Goal: Use online tool/utility: Utilize a website feature to perform a specific function

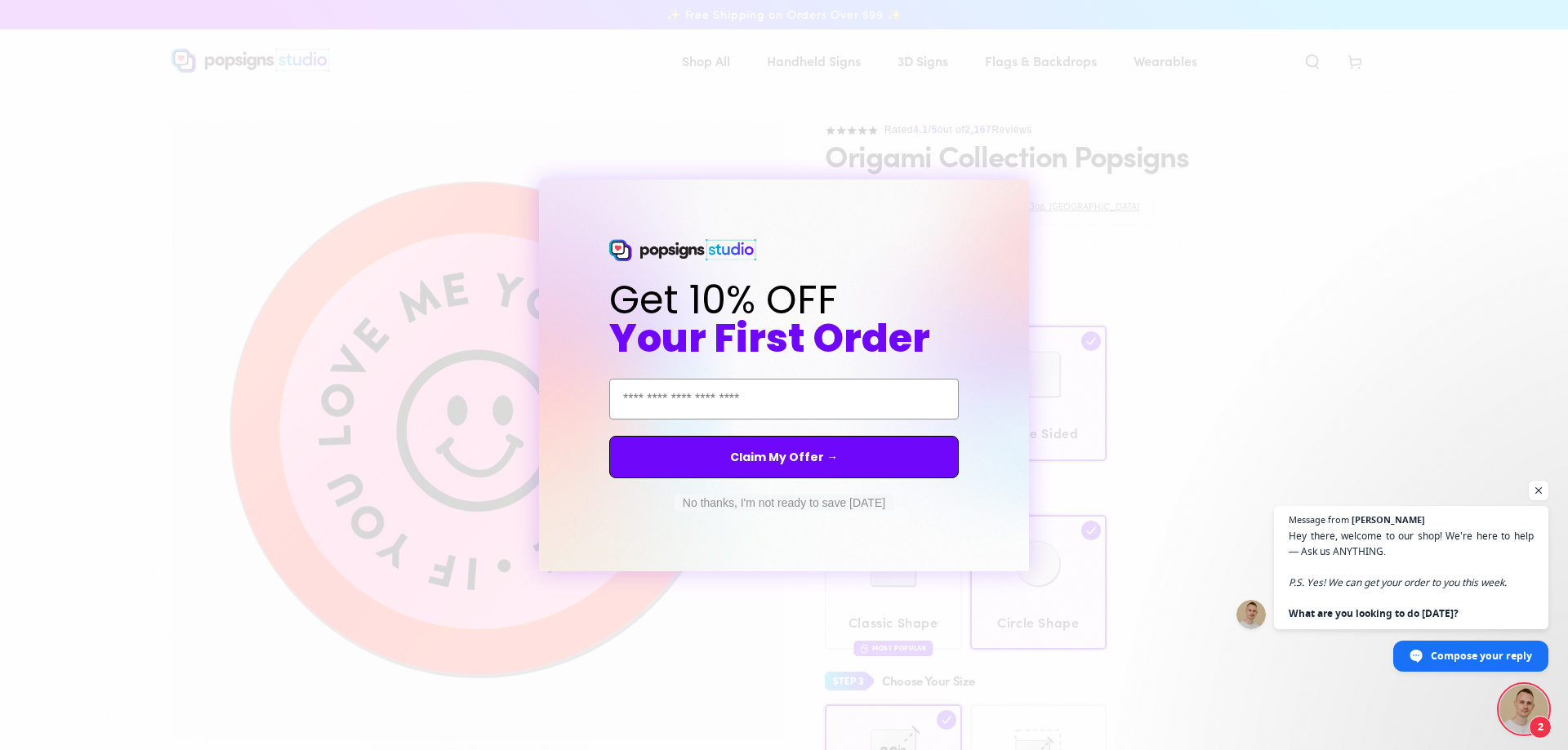
select select "**********"
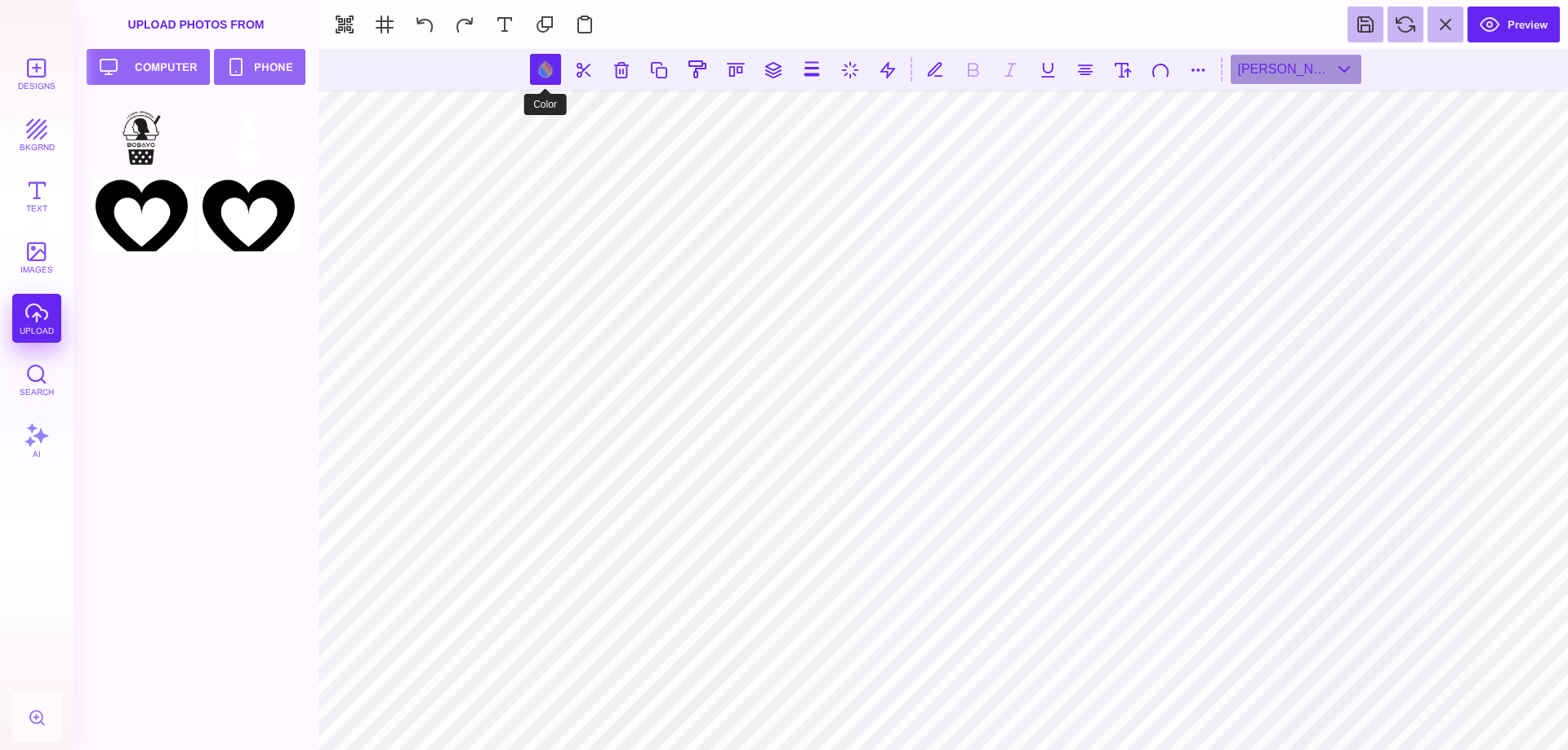
click at [547, 75] on button at bounding box center [546, 69] width 31 height 31
type input "#FFFFFF"
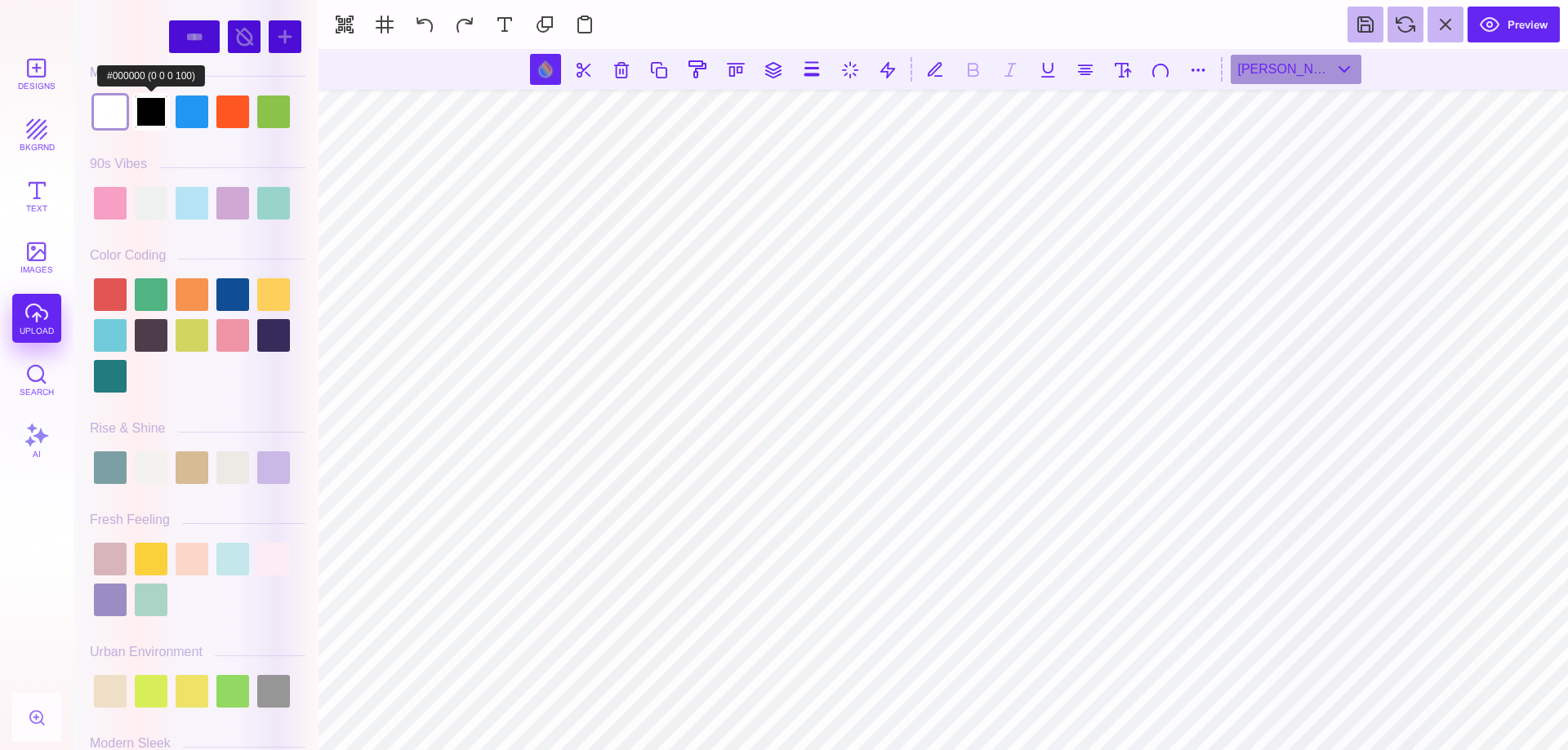
click at [157, 109] on div at bounding box center [151, 111] width 32 height 32
type input "#000000"
click at [1504, 33] on button "Preview" at bounding box center [1513, 24] width 92 height 36
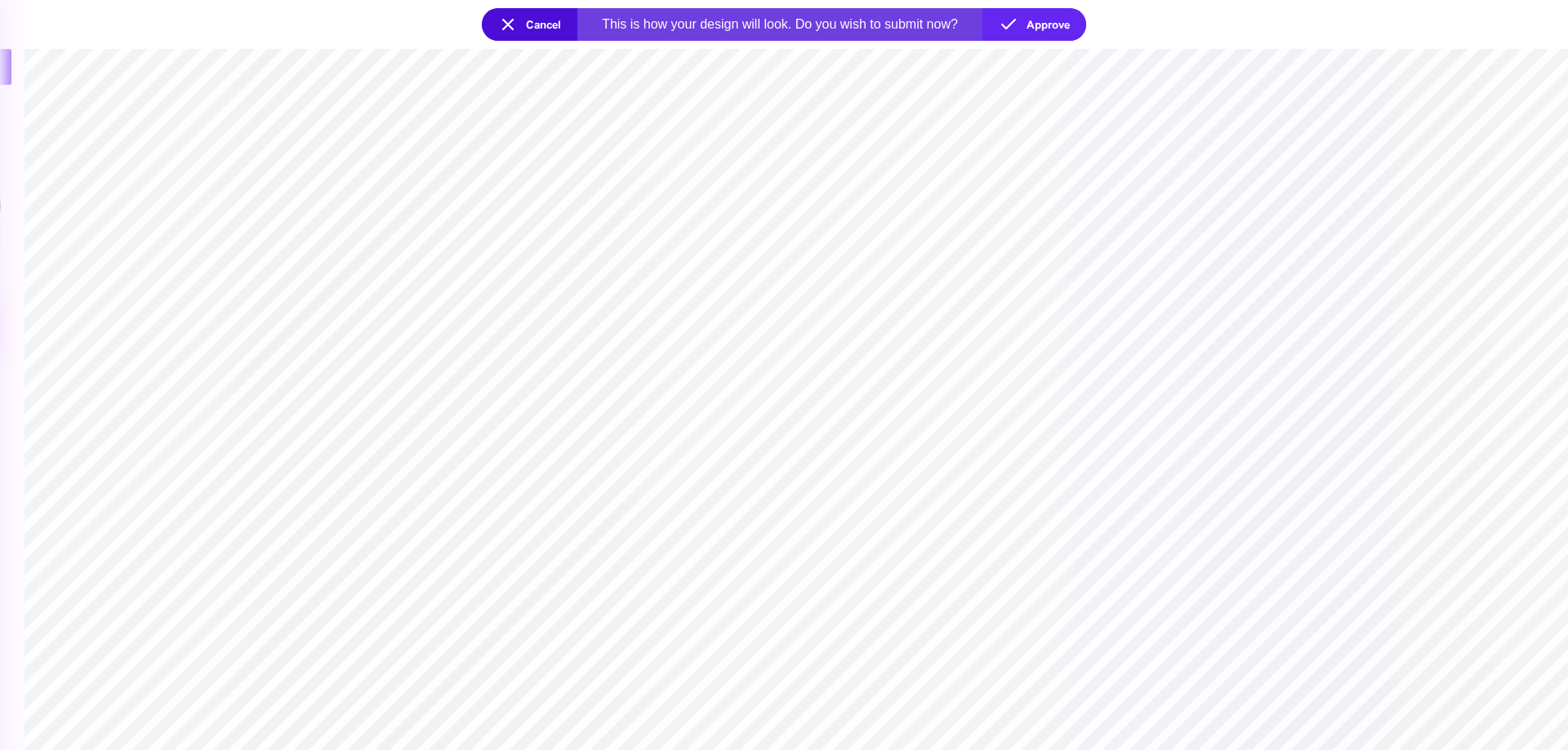
click at [1205, 20] on section "Cancel This is how your design will look. Do you wish to submit now? Approve" at bounding box center [784, 24] width 1568 height 49
click at [504, 19] on button "Cancel" at bounding box center [530, 24] width 95 height 32
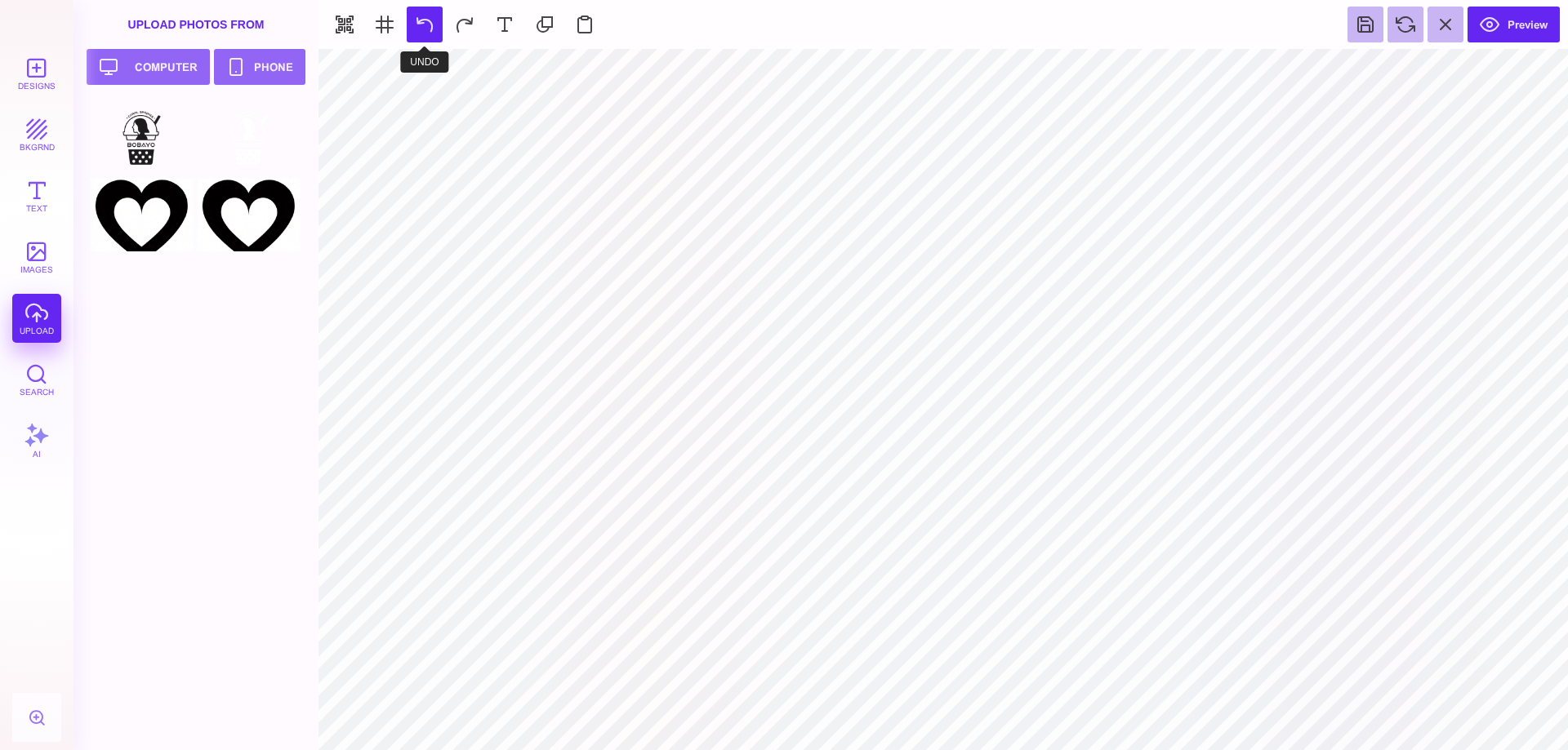
click at [438, 27] on button at bounding box center [425, 24] width 36 height 36
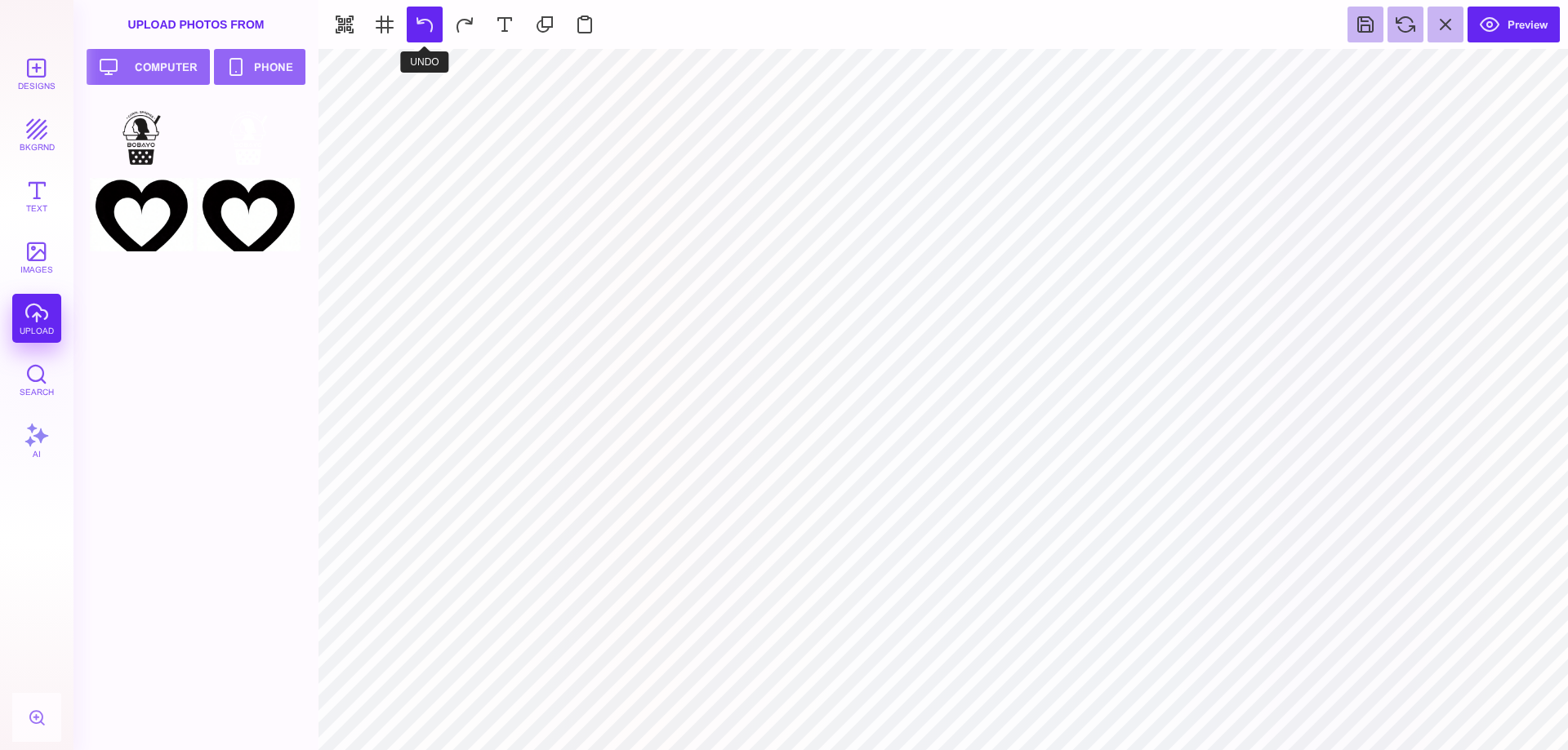
click at [438, 27] on button at bounding box center [425, 24] width 36 height 36
click at [146, 248] on div at bounding box center [142, 214] width 104 height 74
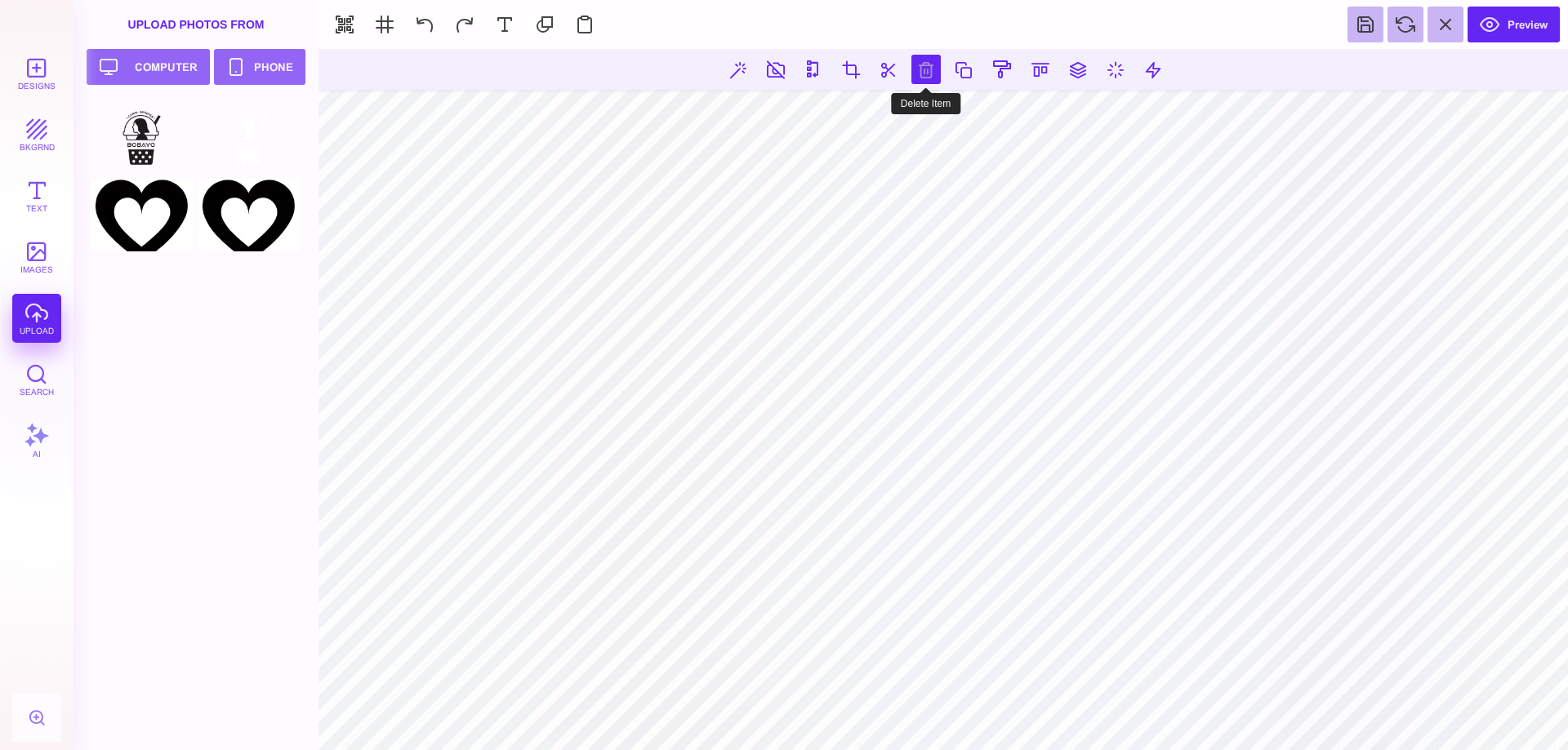
click at [920, 70] on button at bounding box center [925, 69] width 30 height 30
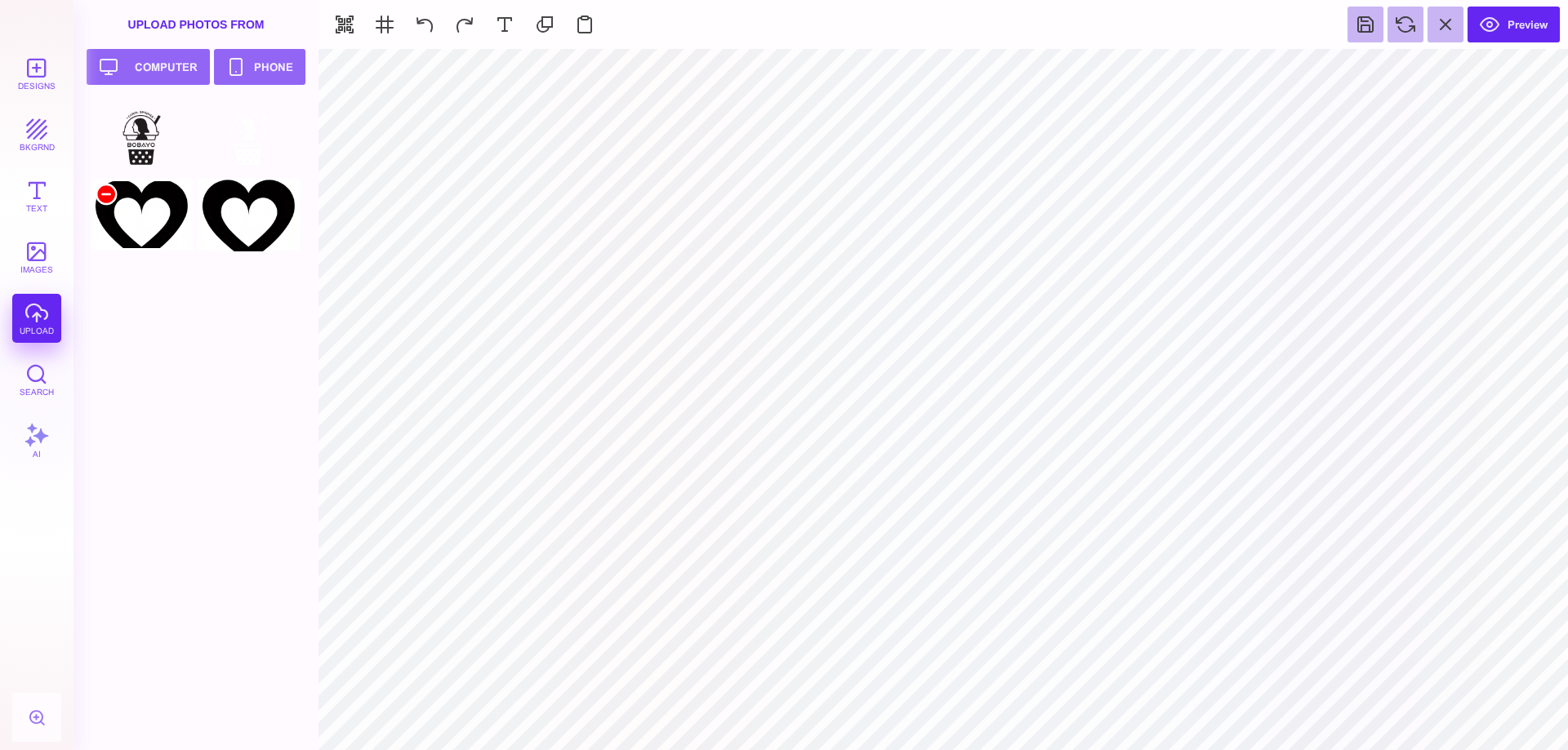
click at [108, 193] on div at bounding box center [106, 195] width 20 height 20
